Goal: Task Accomplishment & Management: Use online tool/utility

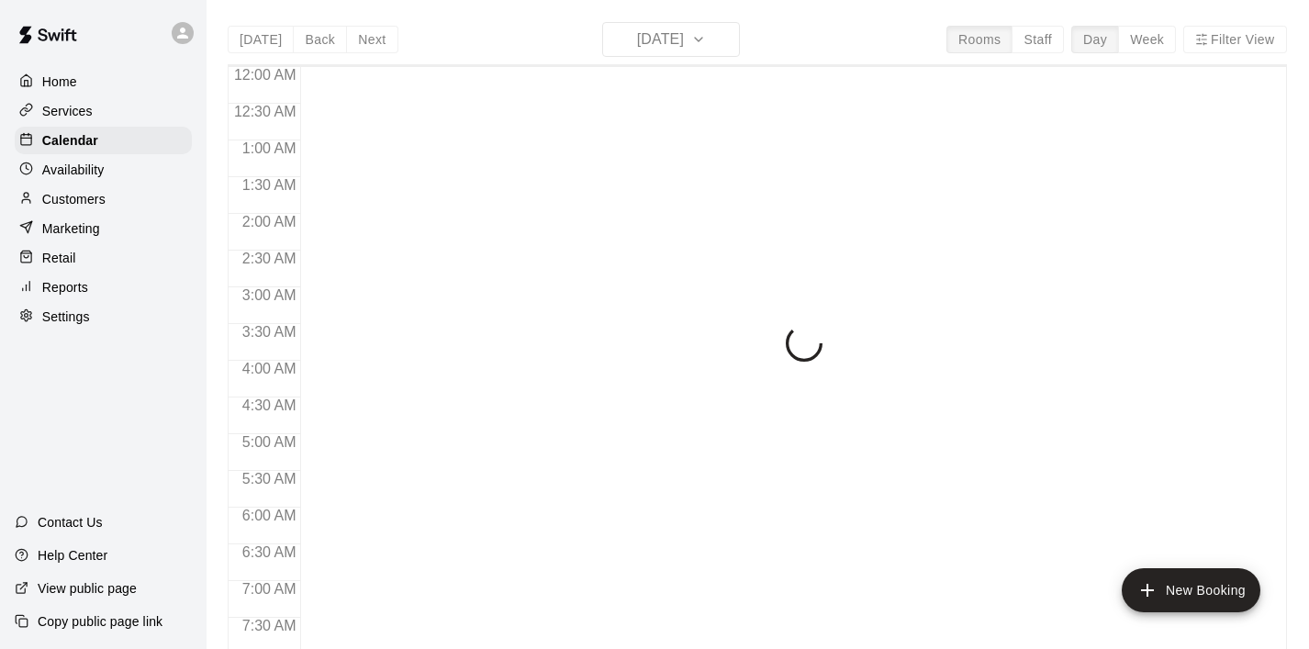
scroll to position [1160, 0]
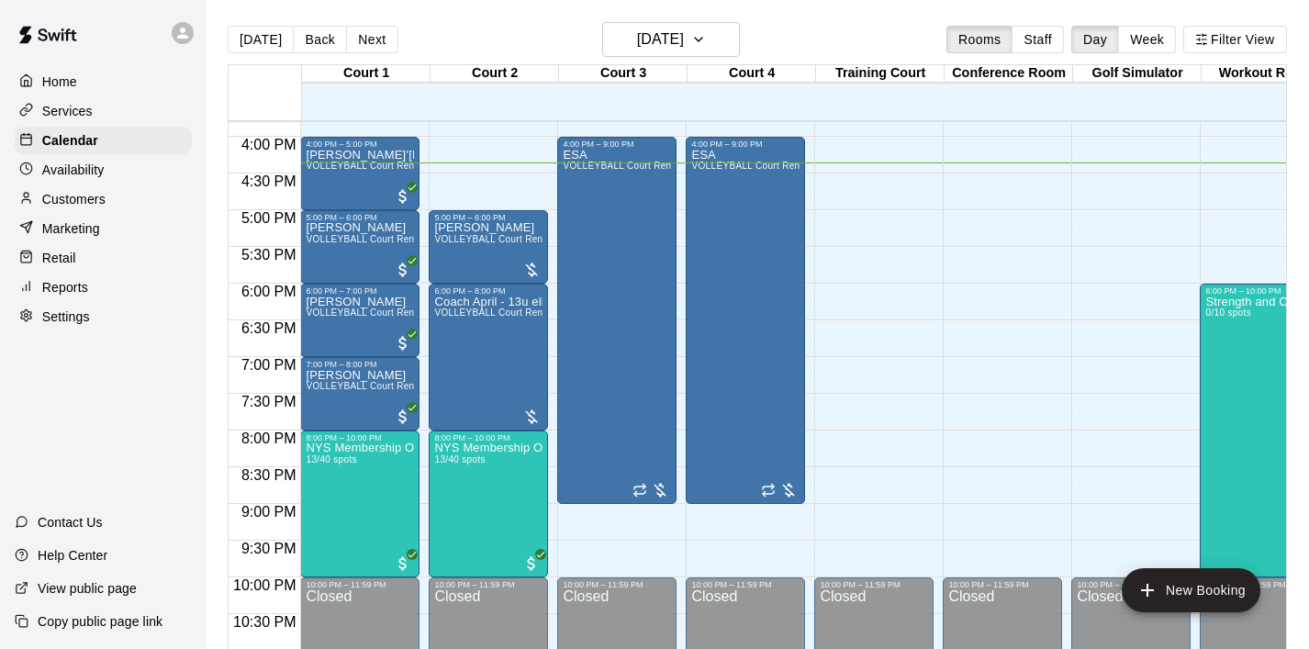
click at [87, 196] on p "Customers" at bounding box center [73, 199] width 63 height 18
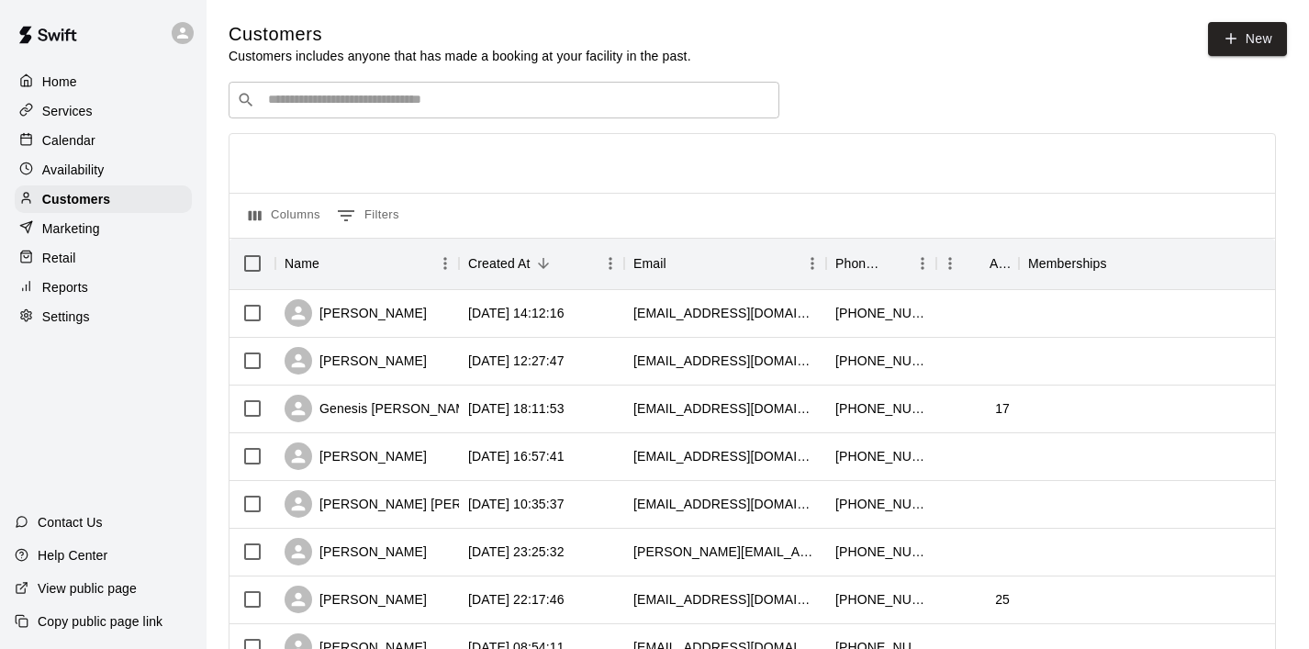
click at [331, 96] on input "Search customers by name or email" at bounding box center [516, 100] width 508 height 18
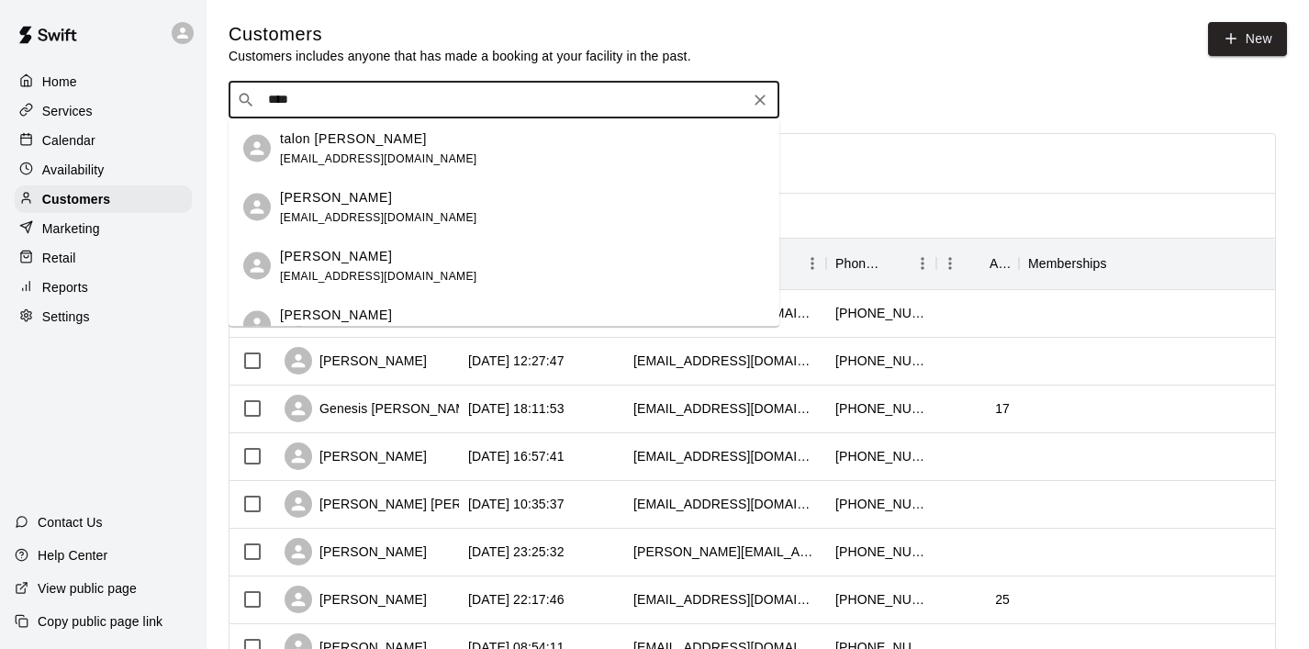
type input "*****"
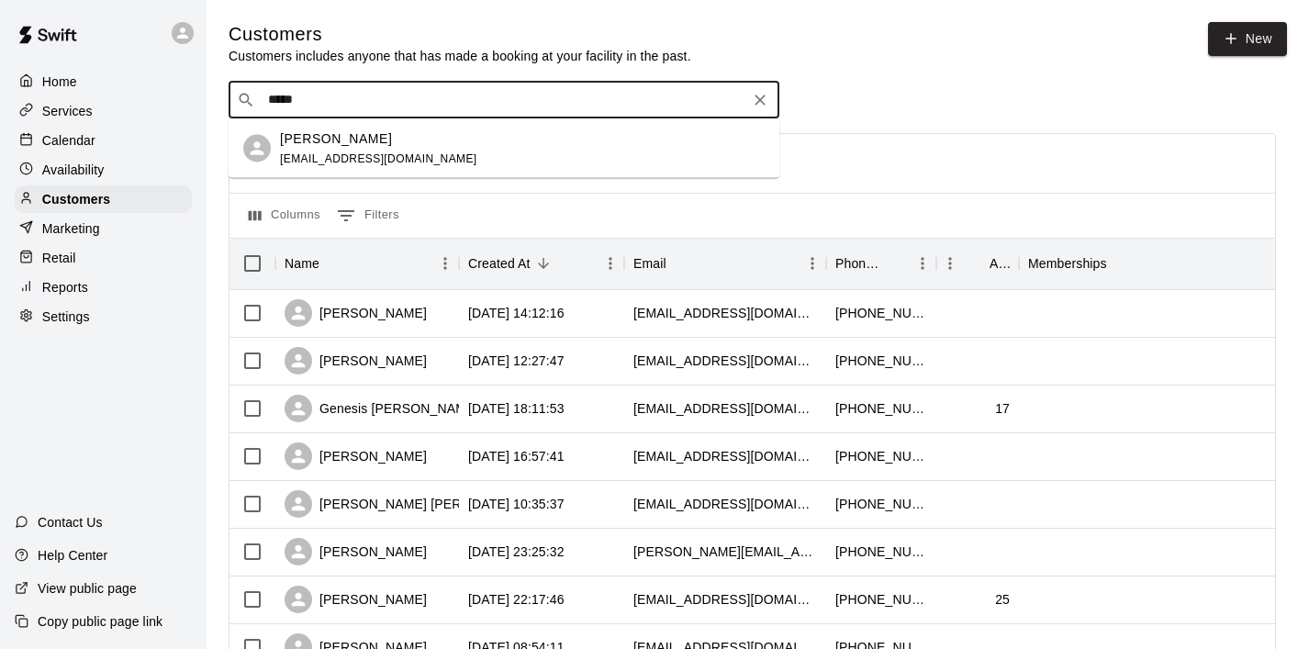
click at [311, 144] on p "[PERSON_NAME]" at bounding box center [336, 137] width 112 height 19
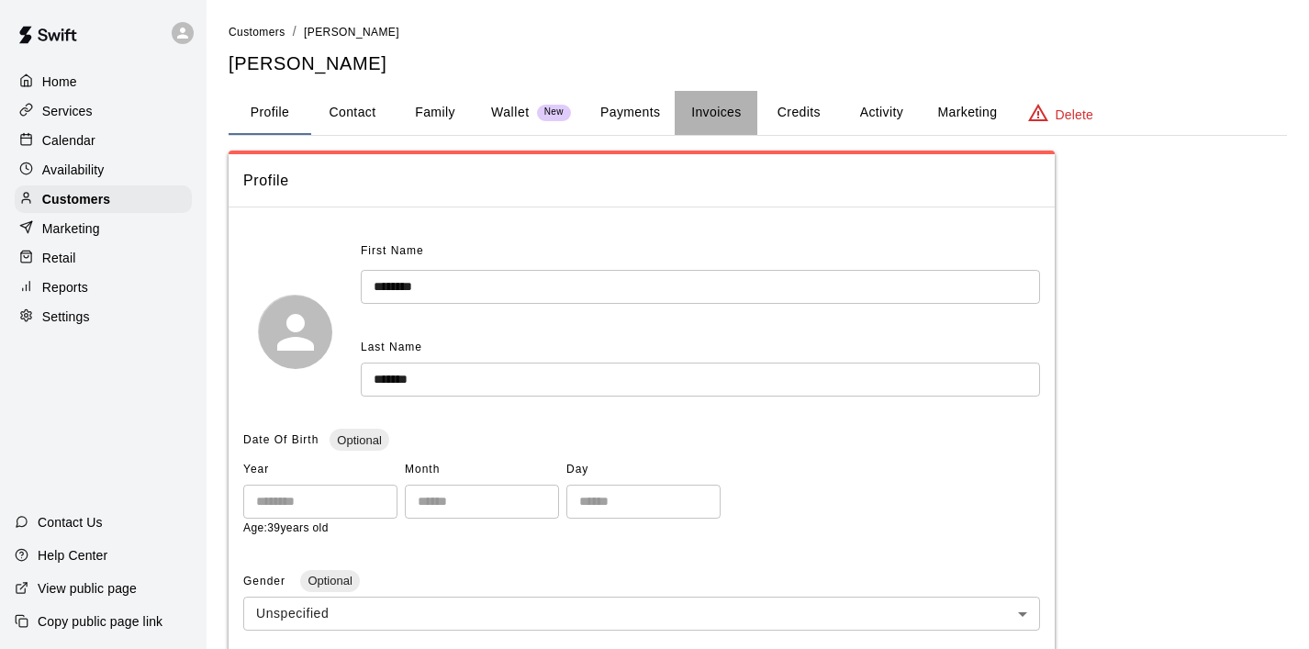
click at [727, 117] on button "Invoices" at bounding box center [716, 113] width 83 height 44
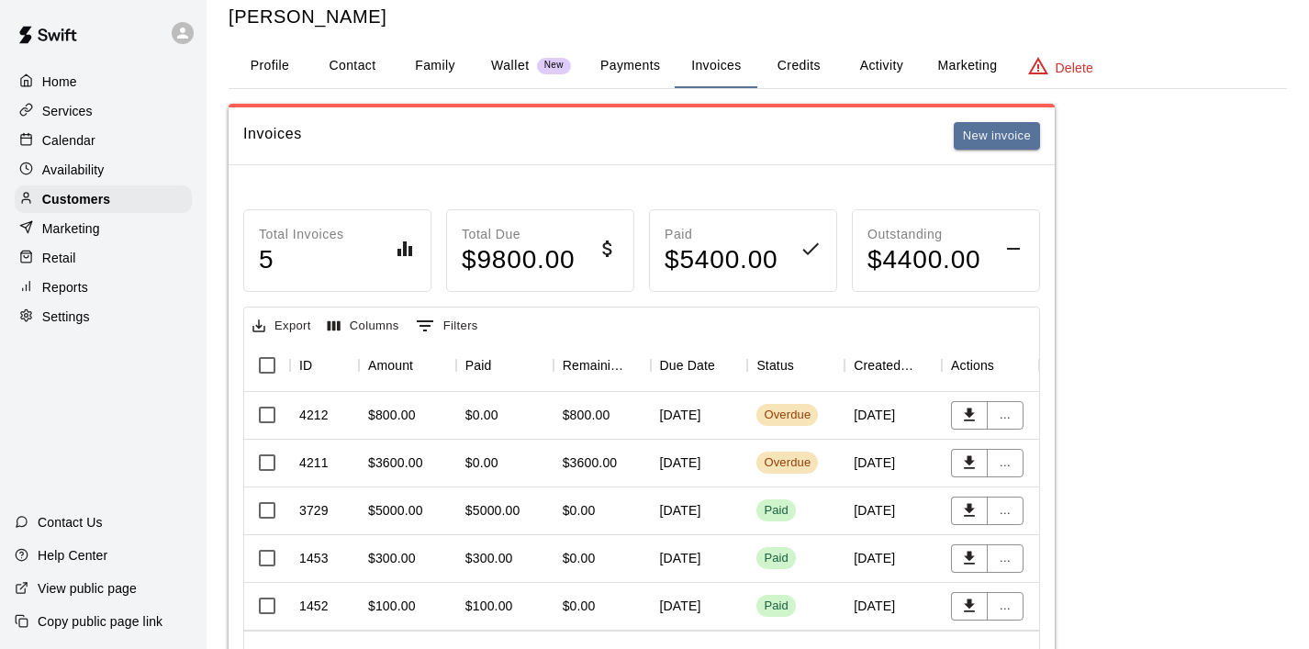
scroll to position [44, 0]
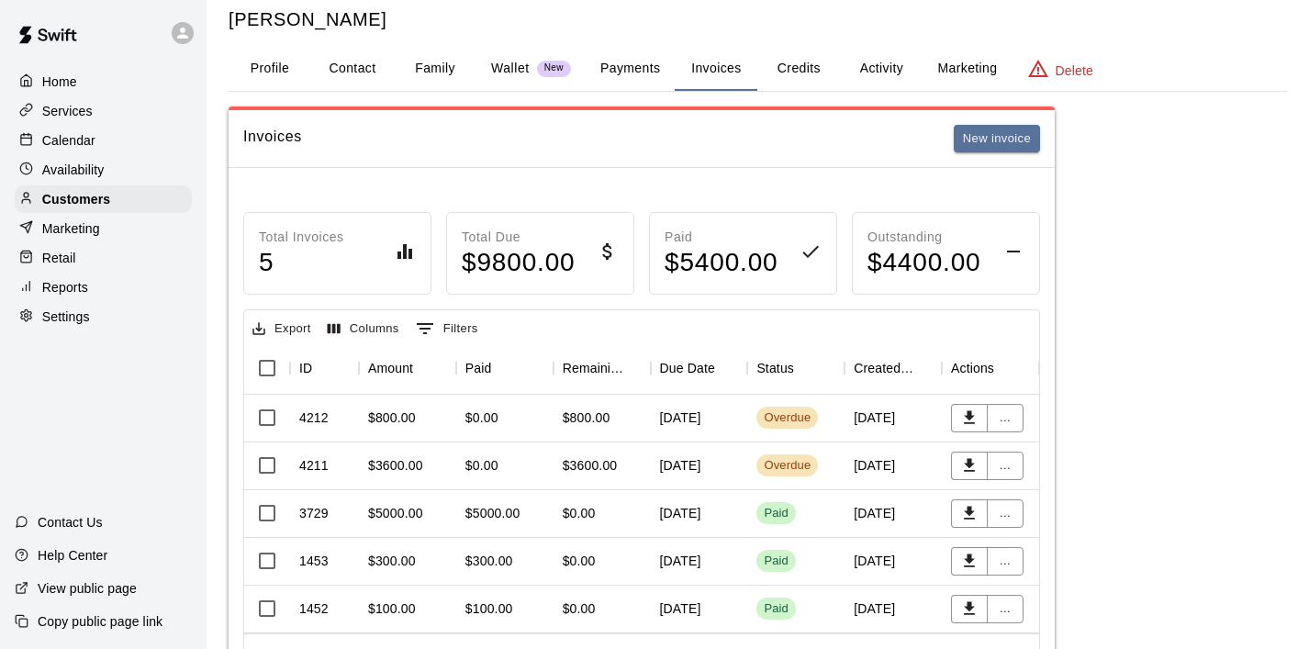
click at [402, 470] on div "$3600.00" at bounding box center [395, 465] width 55 height 18
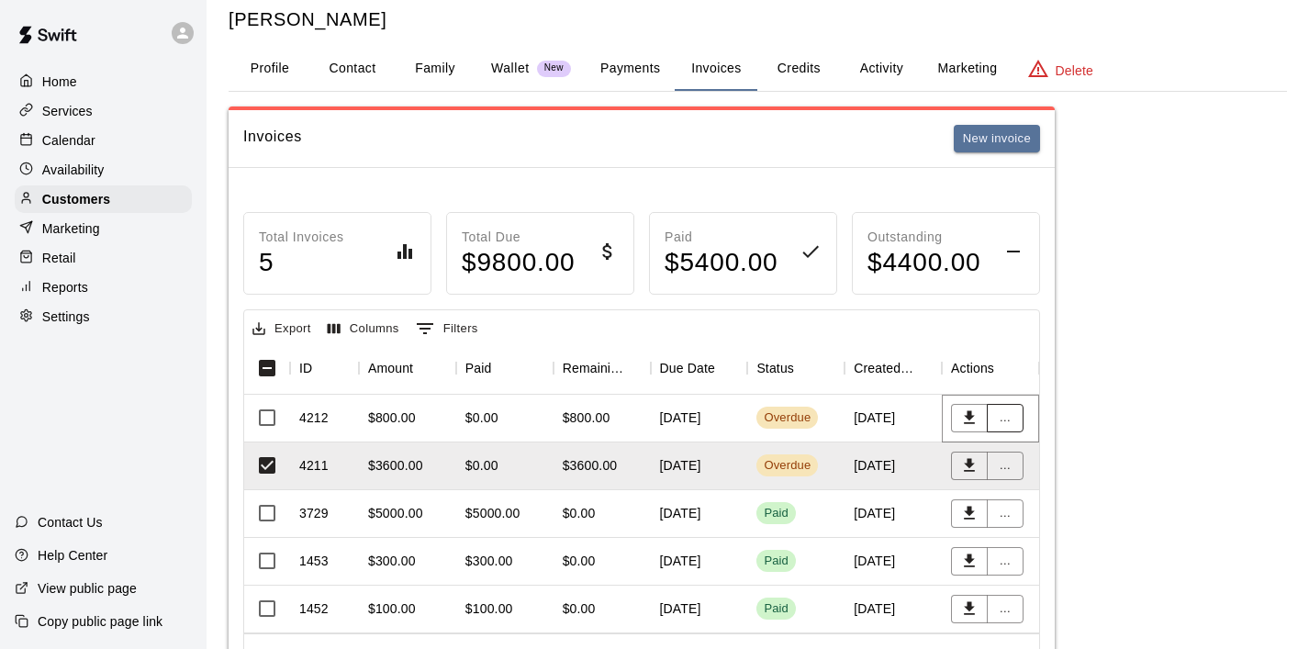
click at [1008, 423] on button "..." at bounding box center [1005, 418] width 37 height 28
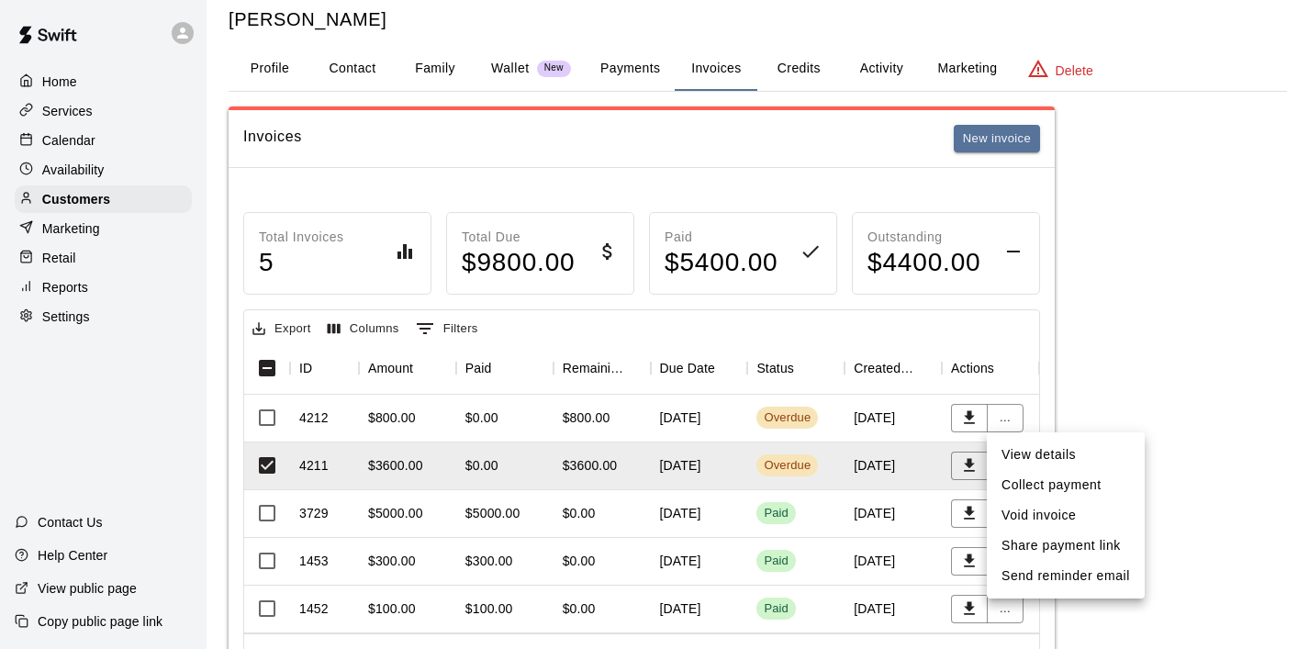
click at [1066, 539] on li "Share payment link" at bounding box center [1066, 545] width 158 height 30
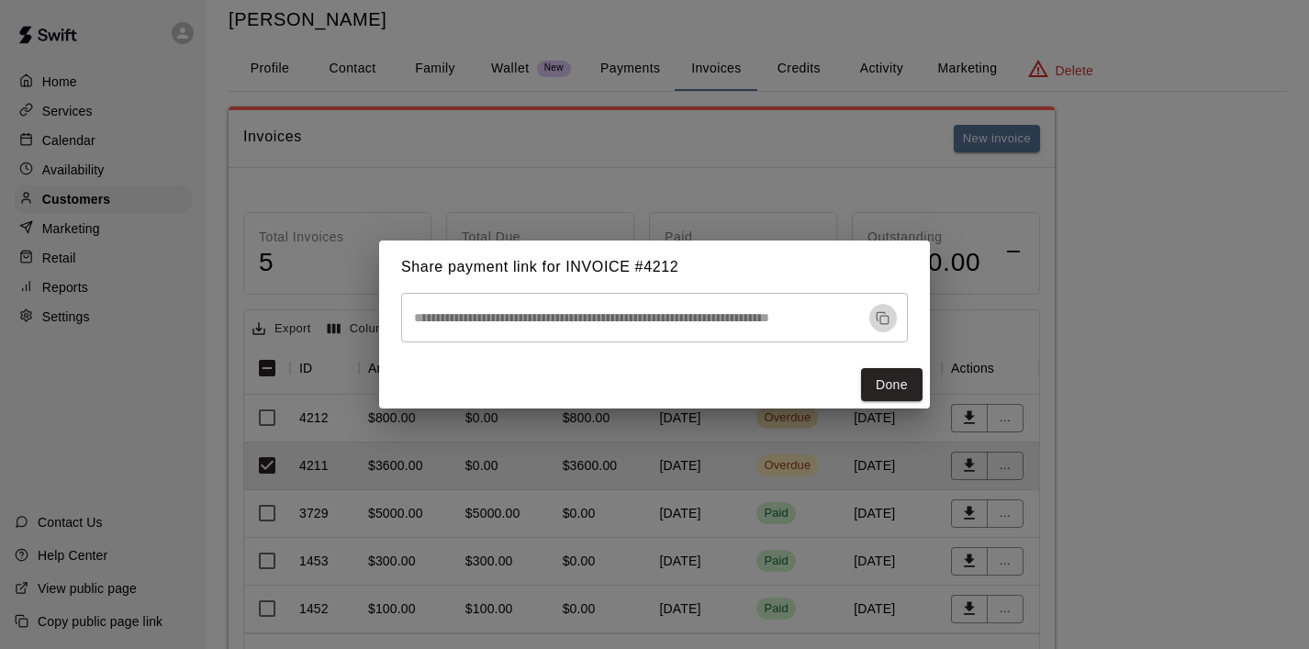
click at [879, 323] on icon "button" at bounding box center [883, 318] width 14 height 14
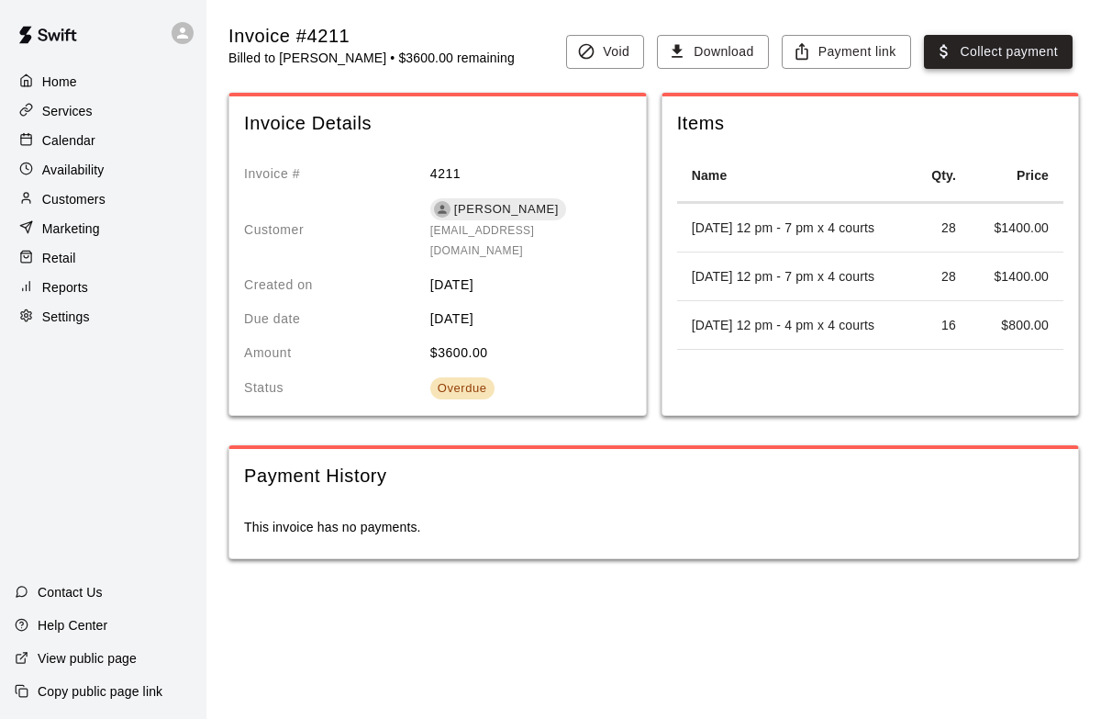
click at [982, 61] on button "Collect payment" at bounding box center [998, 52] width 149 height 34
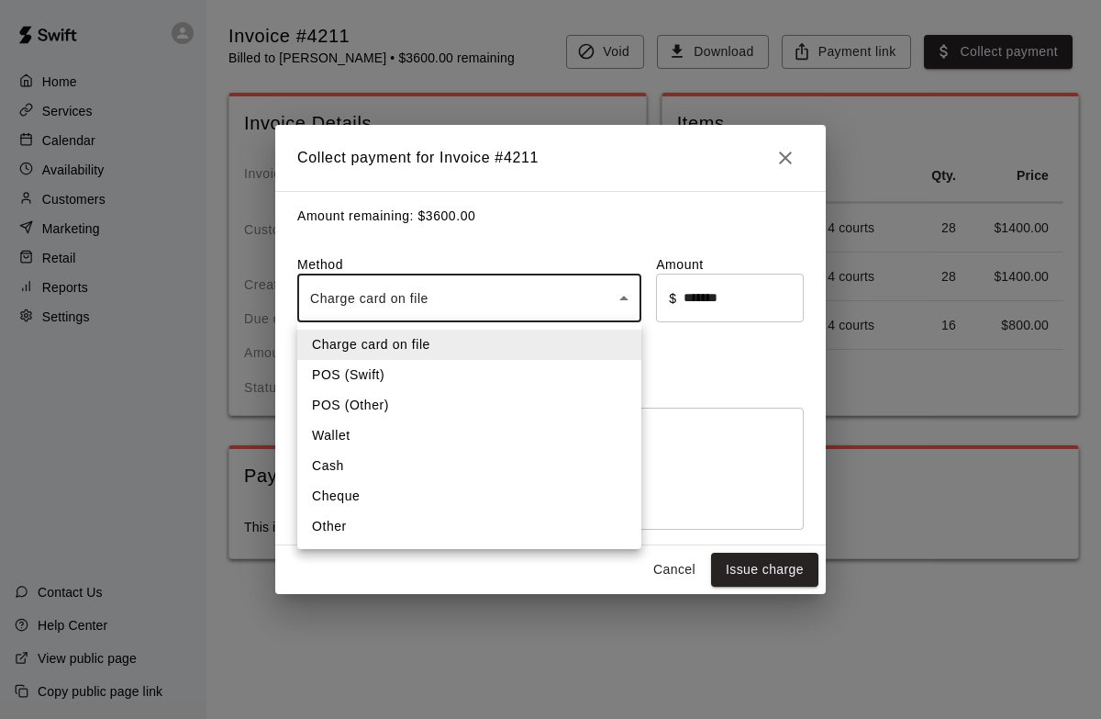
click at [481, 317] on body "Home Services Calendar Availability Customers Marketing Retail Reports Settings…" at bounding box center [550, 298] width 1101 height 596
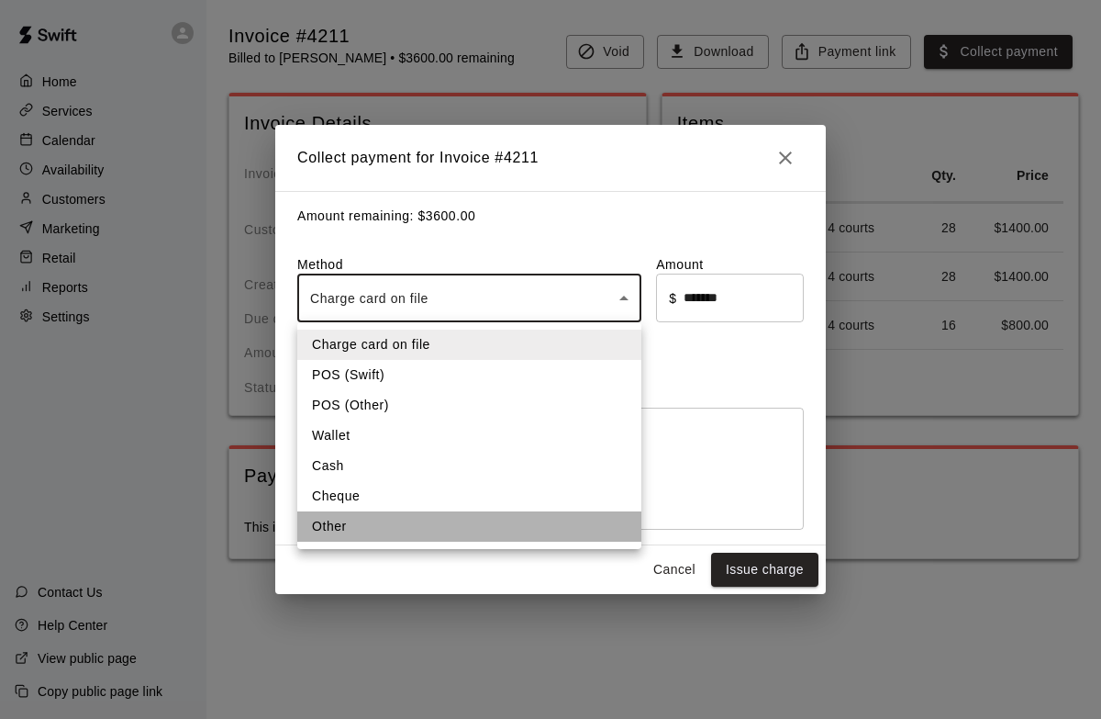
click at [350, 521] on li "Other" at bounding box center [469, 526] width 344 height 30
type input "*****"
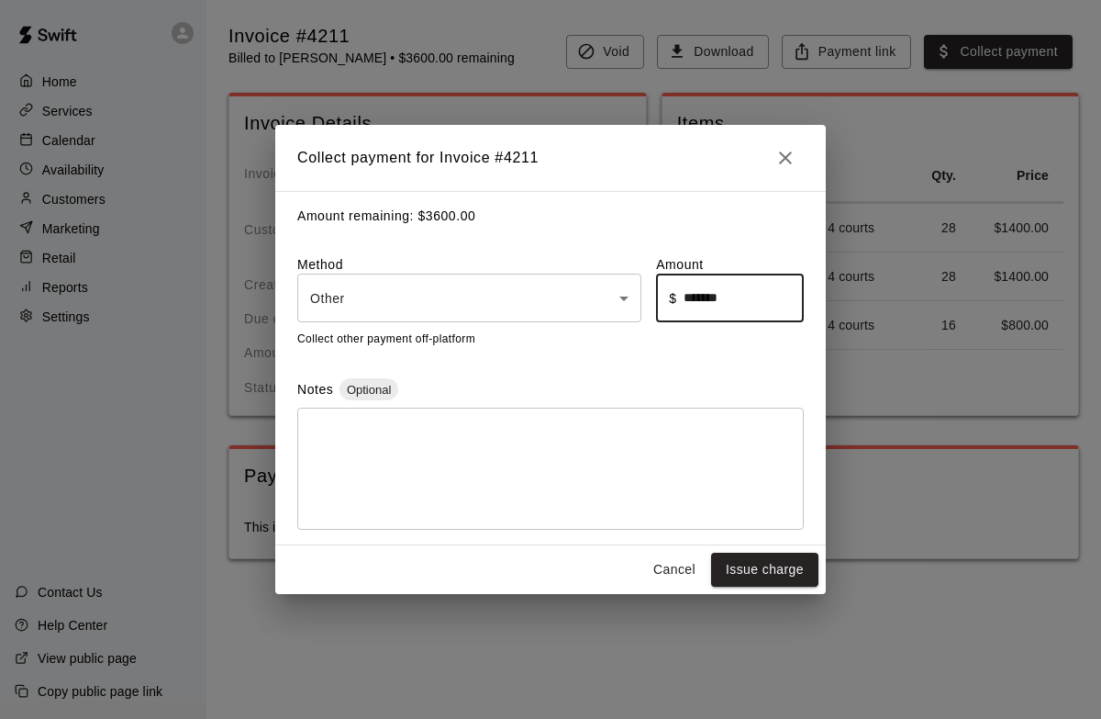
click at [755, 298] on input "*******" at bounding box center [744, 298] width 120 height 49
type input "*******"
click at [764, 572] on button "Issue charge" at bounding box center [764, 570] width 107 height 34
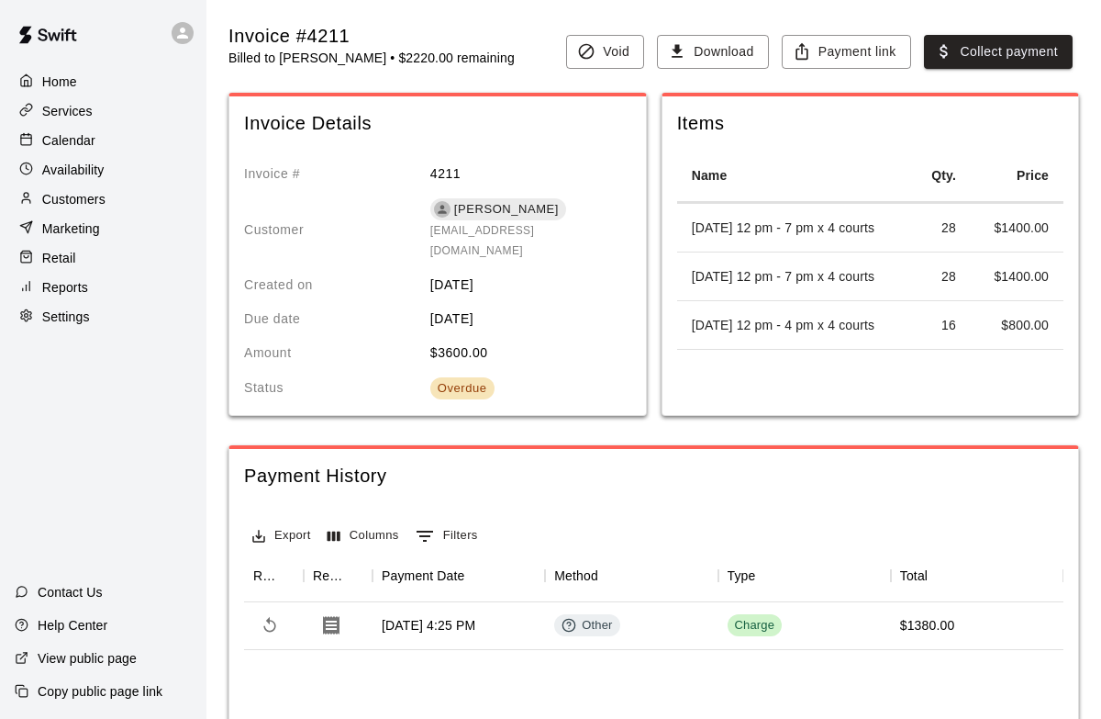
click at [90, 192] on p "Customers" at bounding box center [73, 199] width 63 height 18
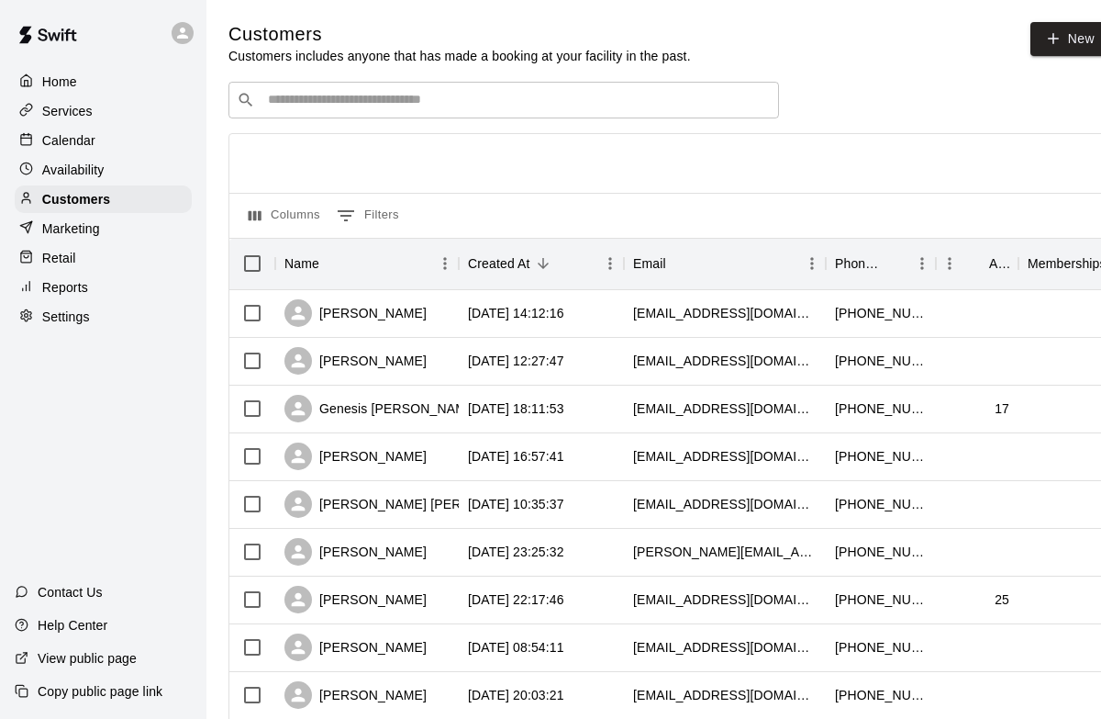
click at [348, 102] on input "Search customers by name or email" at bounding box center [516, 100] width 508 height 18
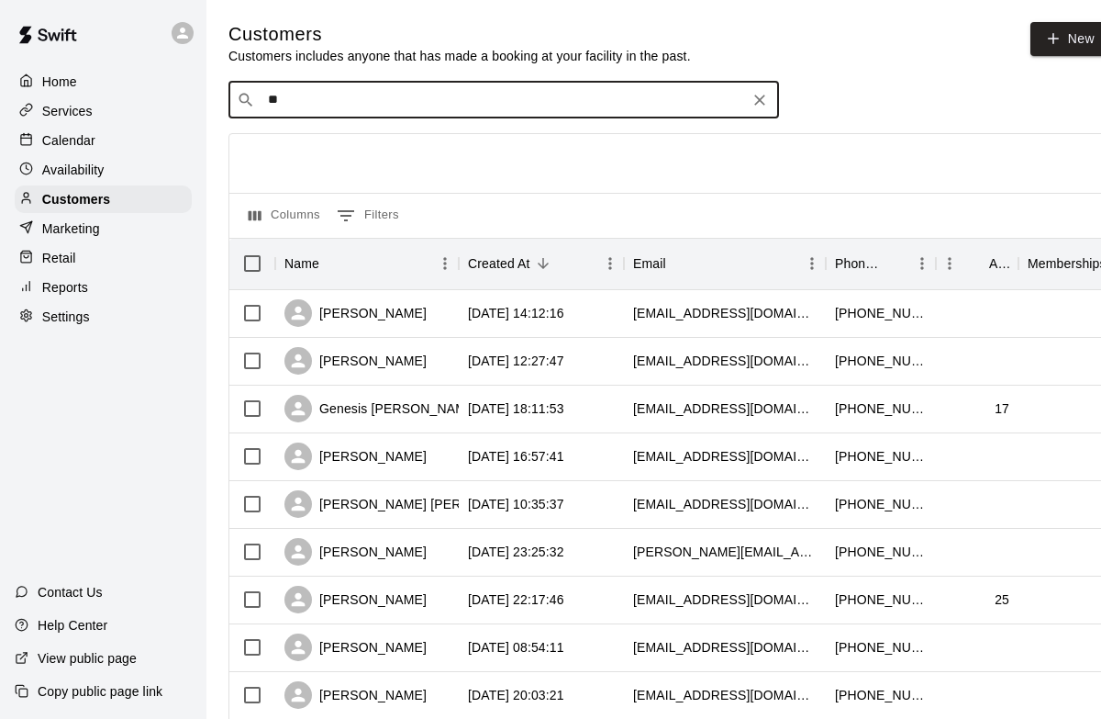
type input "***"
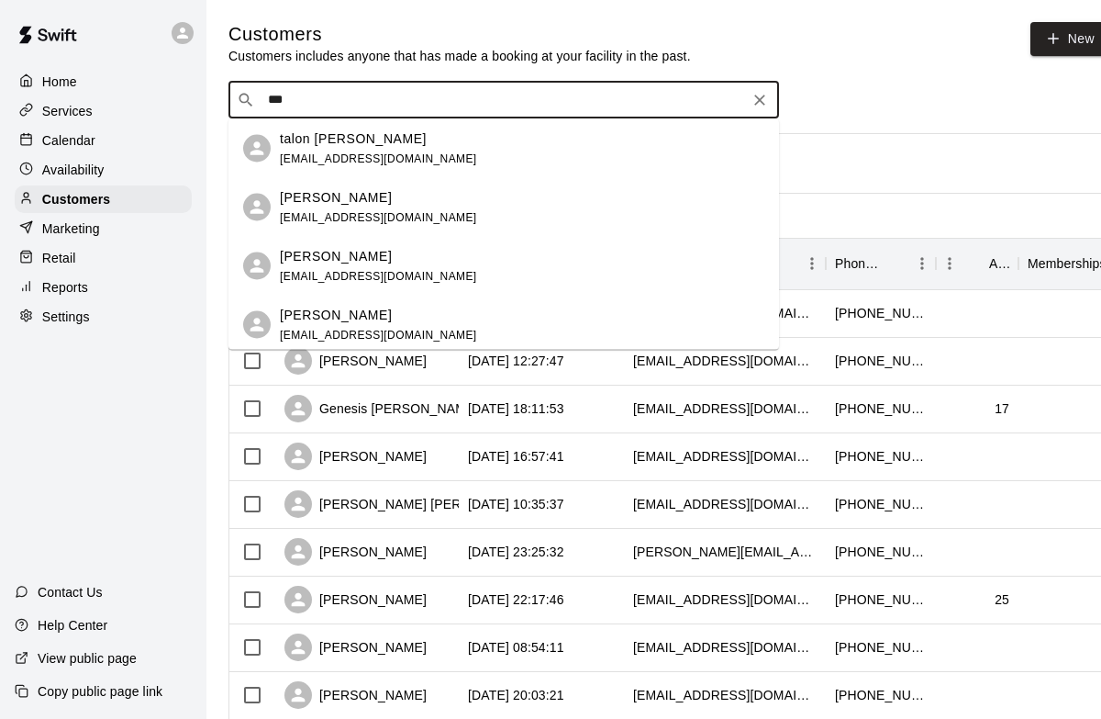
click at [350, 258] on p "[PERSON_NAME]" at bounding box center [336, 255] width 112 height 19
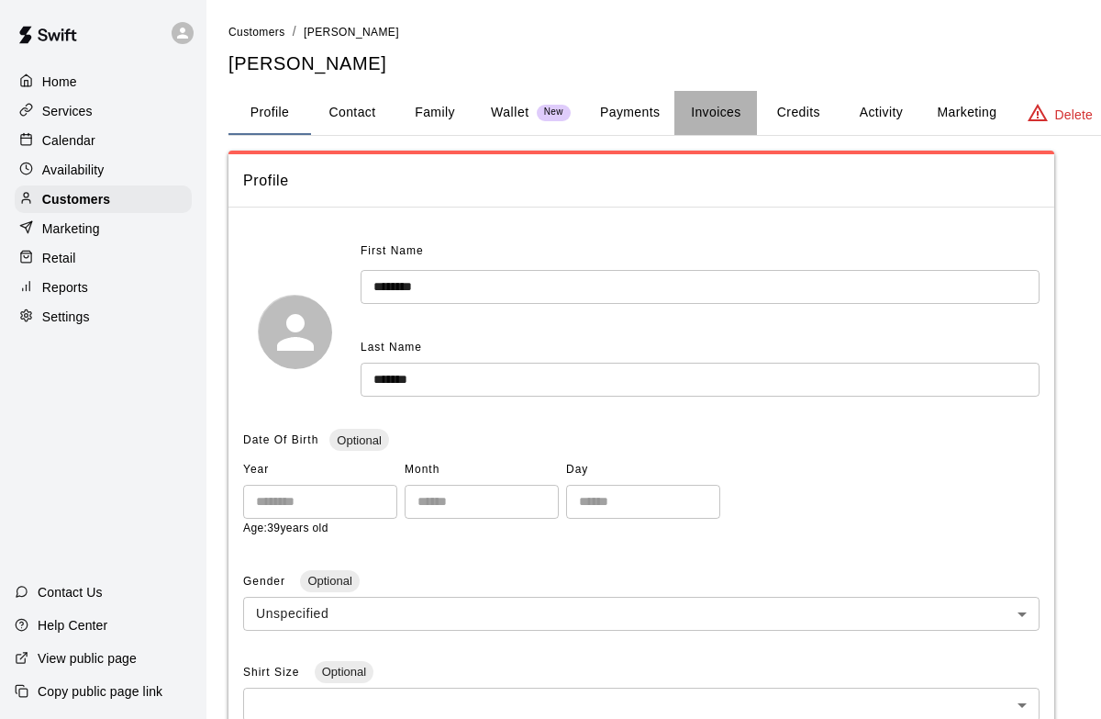
click at [722, 117] on button "Invoices" at bounding box center [716, 113] width 83 height 44
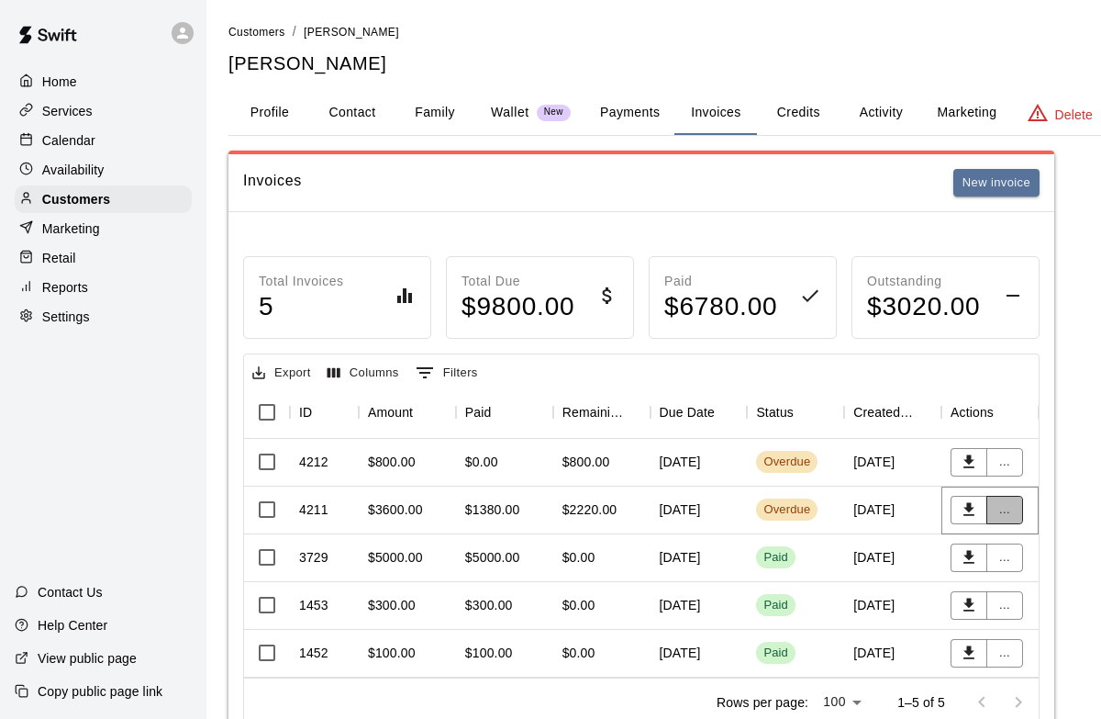
click at [1010, 514] on button "..." at bounding box center [1005, 510] width 37 height 28
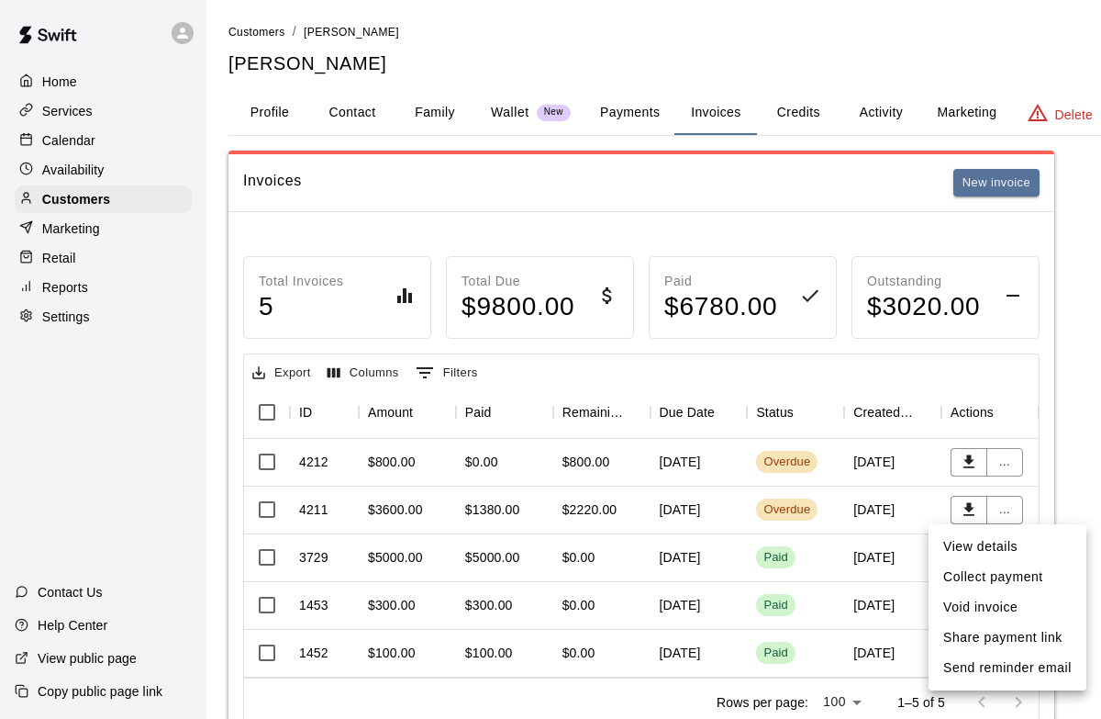
click at [1039, 635] on li "Share payment link" at bounding box center [1008, 637] width 158 height 30
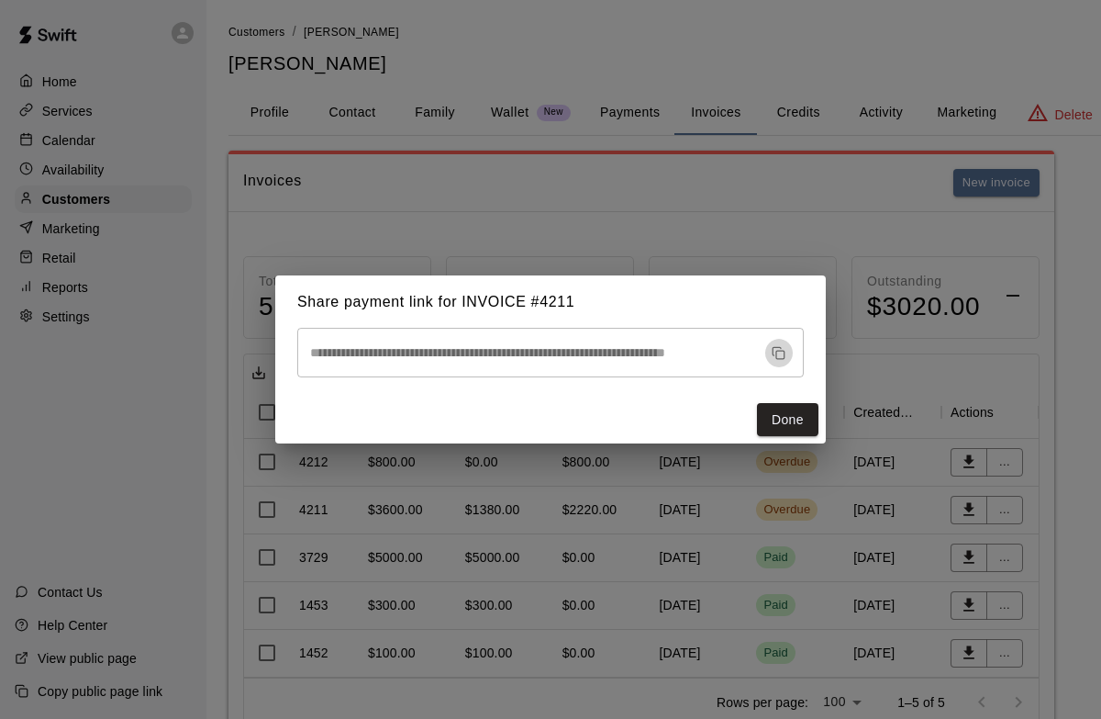
click at [780, 355] on icon "button" at bounding box center [779, 353] width 14 height 14
